Goal: Find specific page/section: Find specific page/section

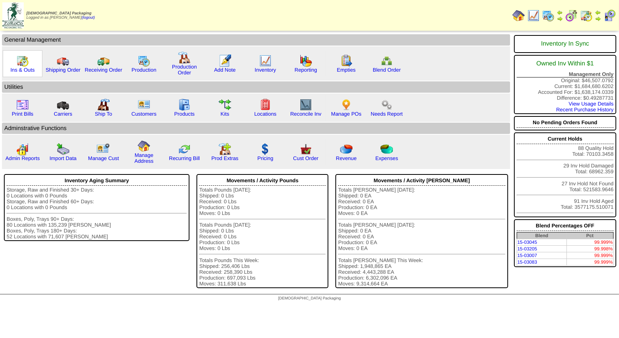
click at [21, 63] on img at bounding box center [22, 61] width 12 height 12
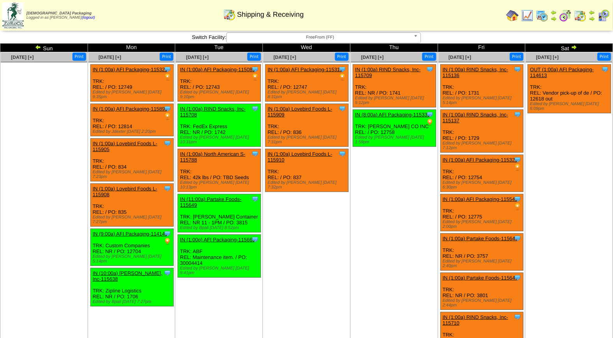
click at [601, 17] on img at bounding box center [603, 15] width 12 height 12
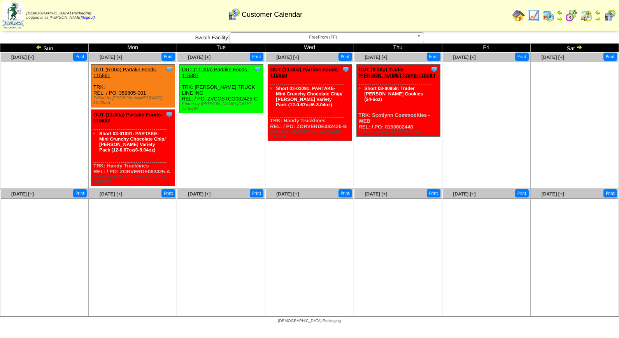
click at [333, 37] on span "FreeFrom (FF)" at bounding box center [323, 37] width 181 height 9
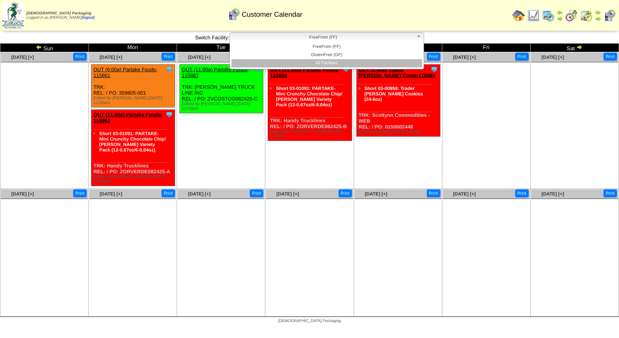
click at [335, 65] on li "All Facilities" at bounding box center [327, 63] width 191 height 8
